Goal: Find specific page/section: Find specific page/section

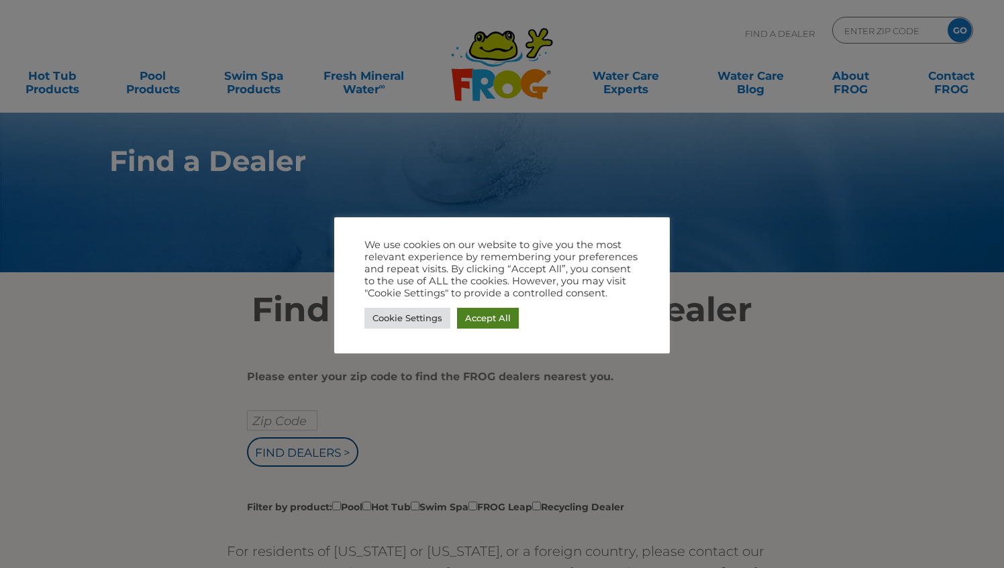
click at [468, 322] on link "Accept All" at bounding box center [488, 318] width 62 height 21
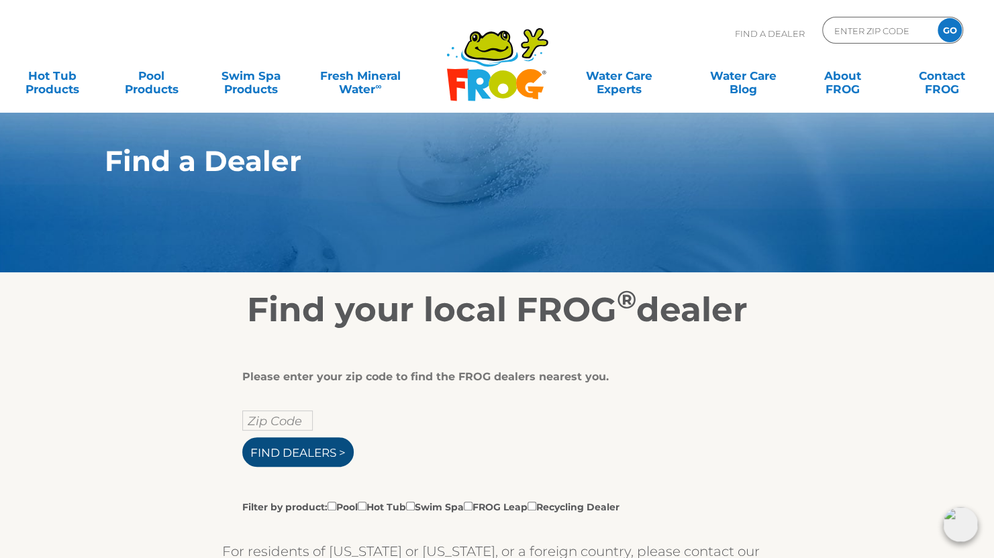
click at [274, 454] on input "Find Dealers >" at bounding box center [297, 453] width 111 height 30
type input "ENTER ZIP CODE"
click at [263, 421] on input "text" at bounding box center [277, 421] width 70 height 20
type input "97394"
click at [317, 456] on input "Find Dealers >" at bounding box center [297, 453] width 111 height 30
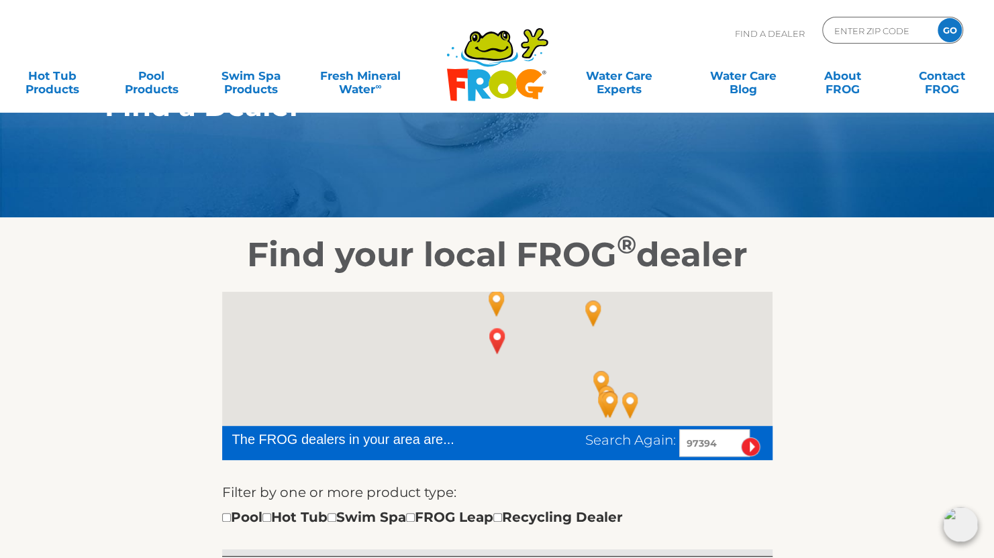
scroll to position [102, 0]
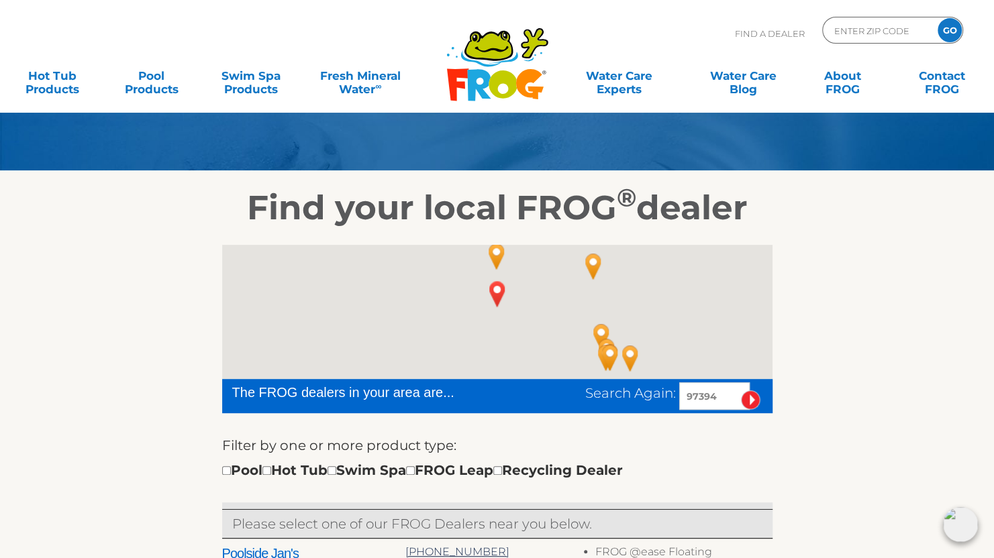
click at [495, 252] on img "Poolside Jan's - 15 miles away." at bounding box center [497, 256] width 42 height 47
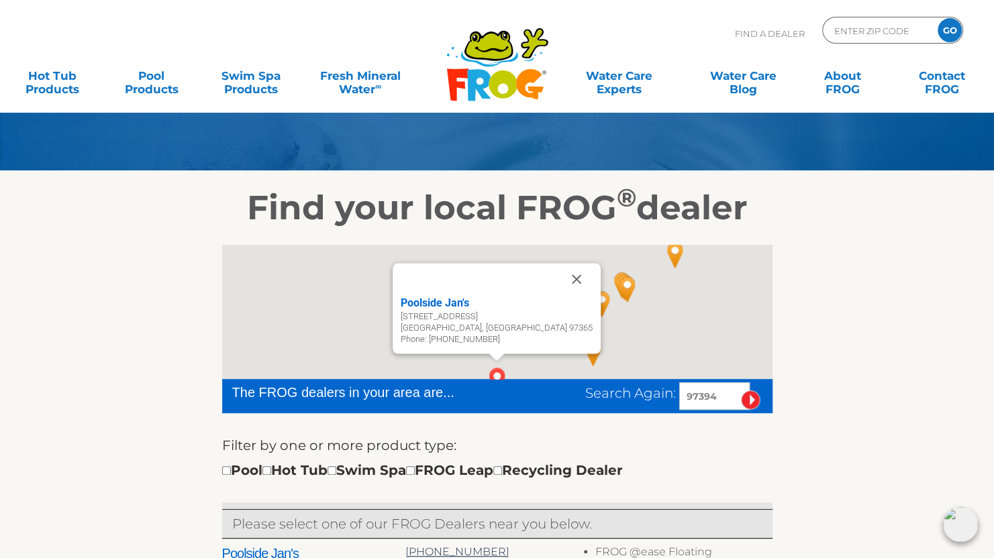
click at [468, 301] on div "Poolside Jan's" at bounding box center [497, 303] width 192 height 16
click at [271, 471] on input "checkbox" at bounding box center [266, 470] width 9 height 9
checkbox input "true"
